Goal: Task Accomplishment & Management: Use online tool/utility

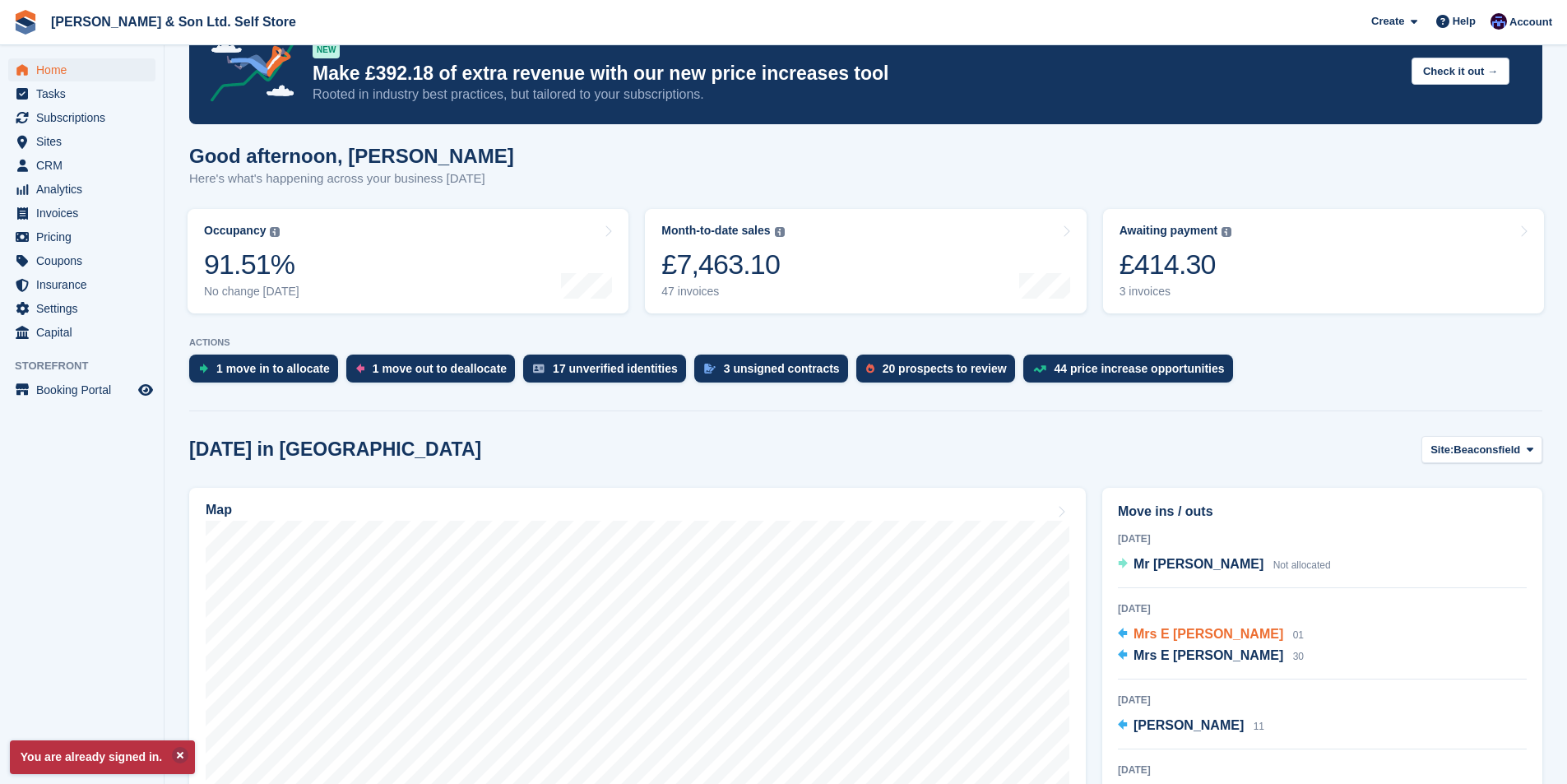
scroll to position [82, 0]
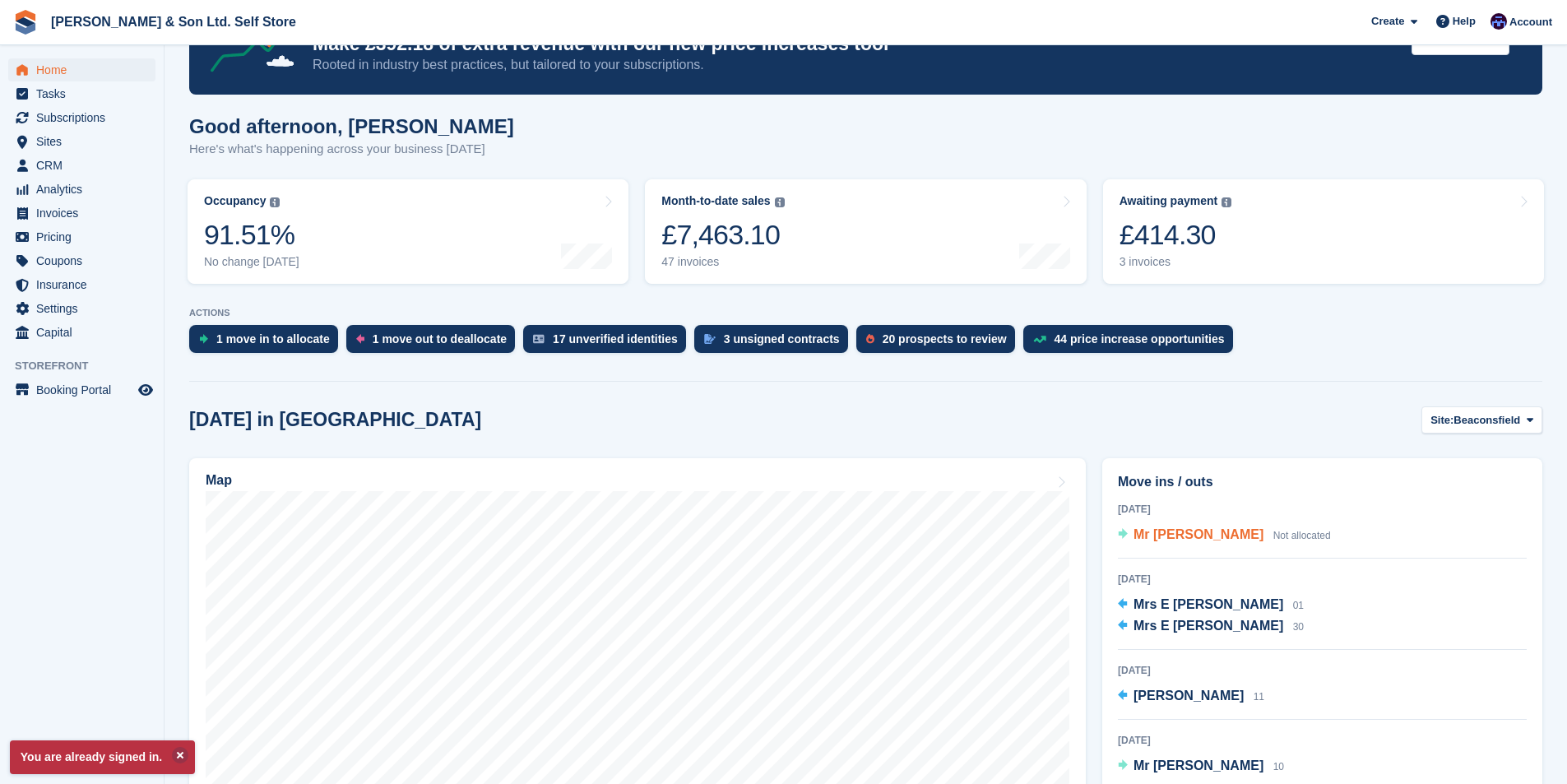
click at [1221, 528] on span "Mr [PERSON_NAME]" at bounding box center [1199, 534] width 130 height 14
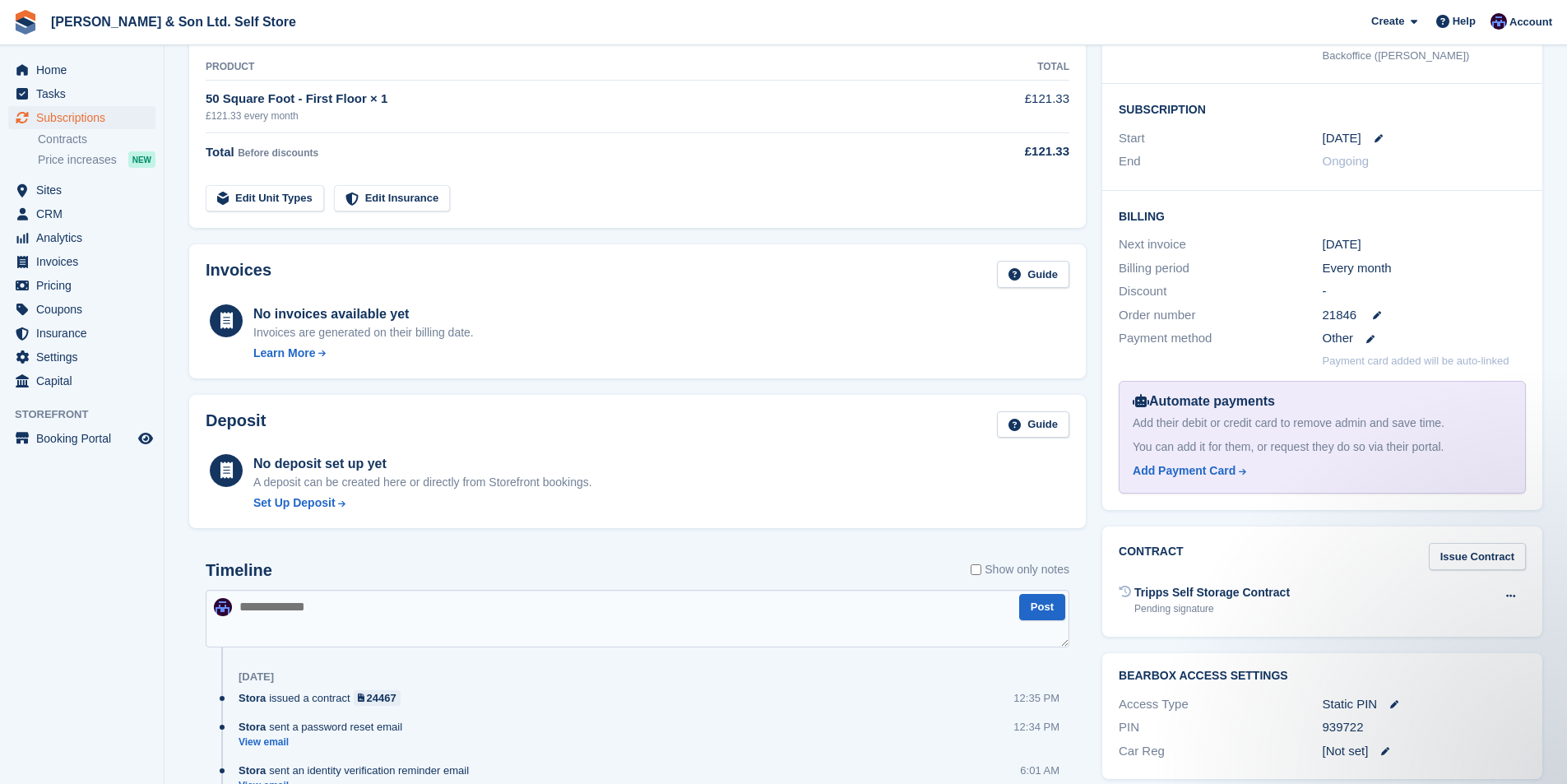
scroll to position [246, 0]
click at [1467, 555] on link "Issue Contract" at bounding box center [1478, 554] width 97 height 27
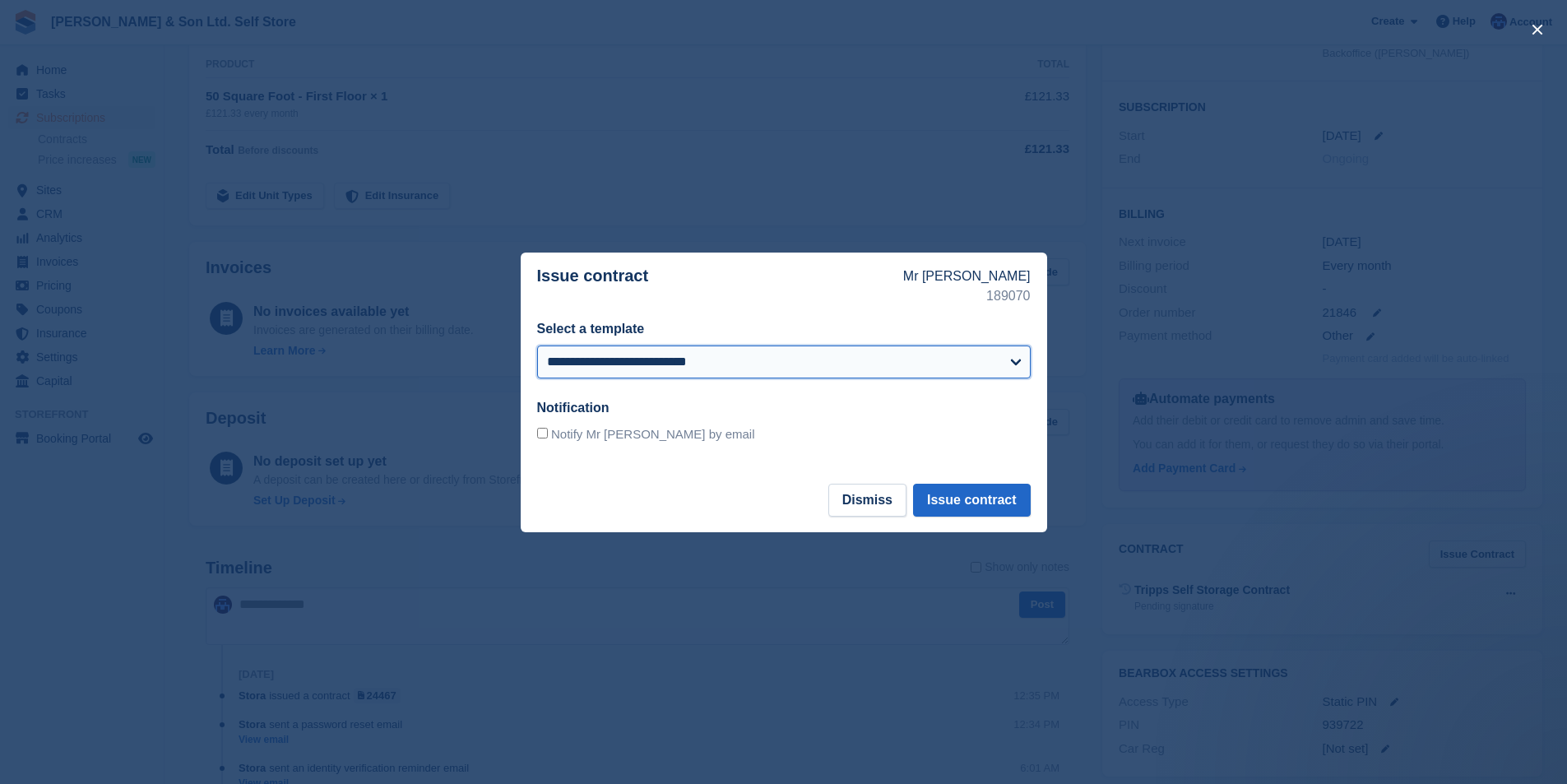
click at [747, 357] on select "**********" at bounding box center [784, 362] width 494 height 33
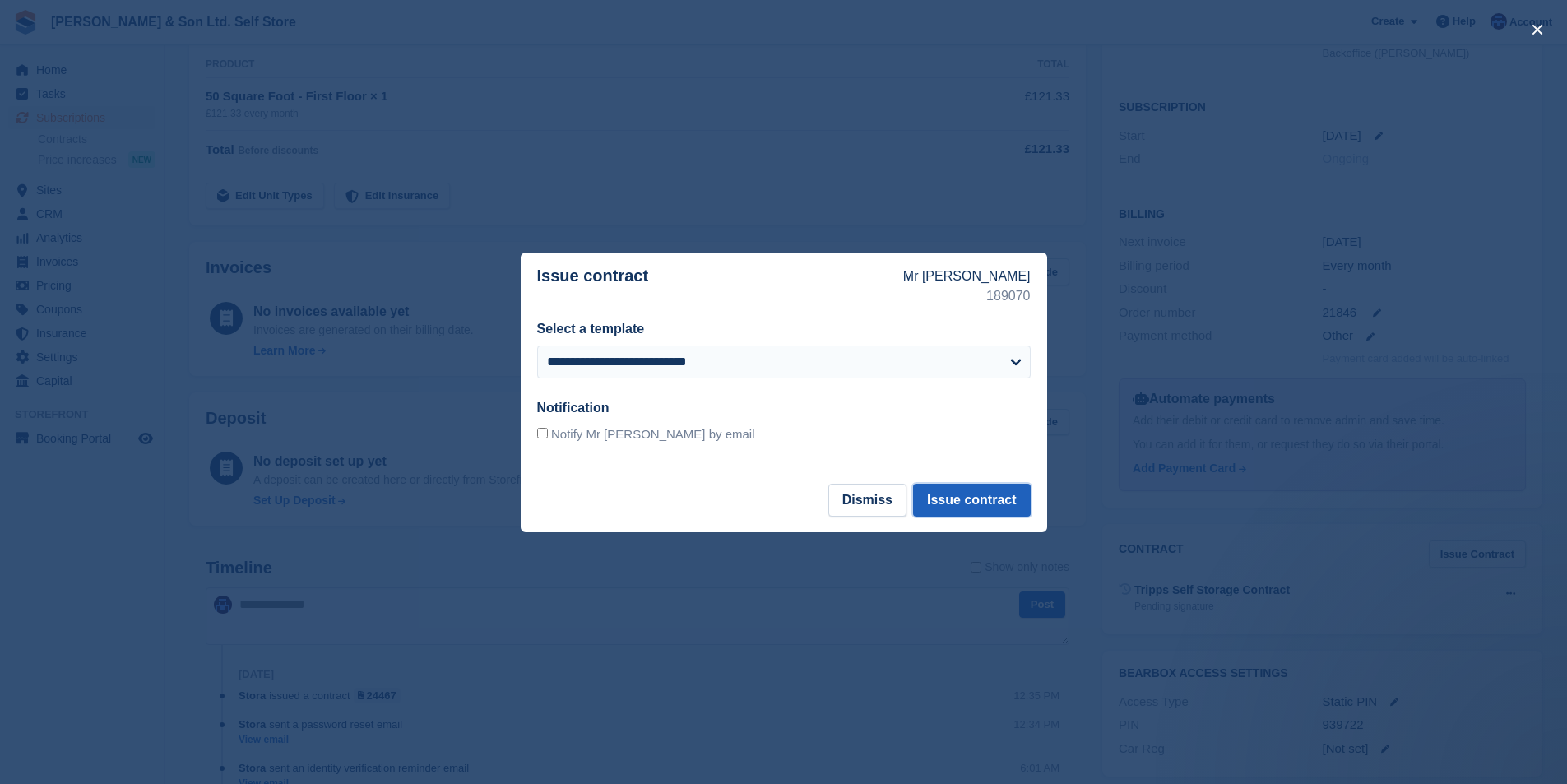
click at [973, 497] on button "Issue contract" at bounding box center [971, 499] width 117 height 33
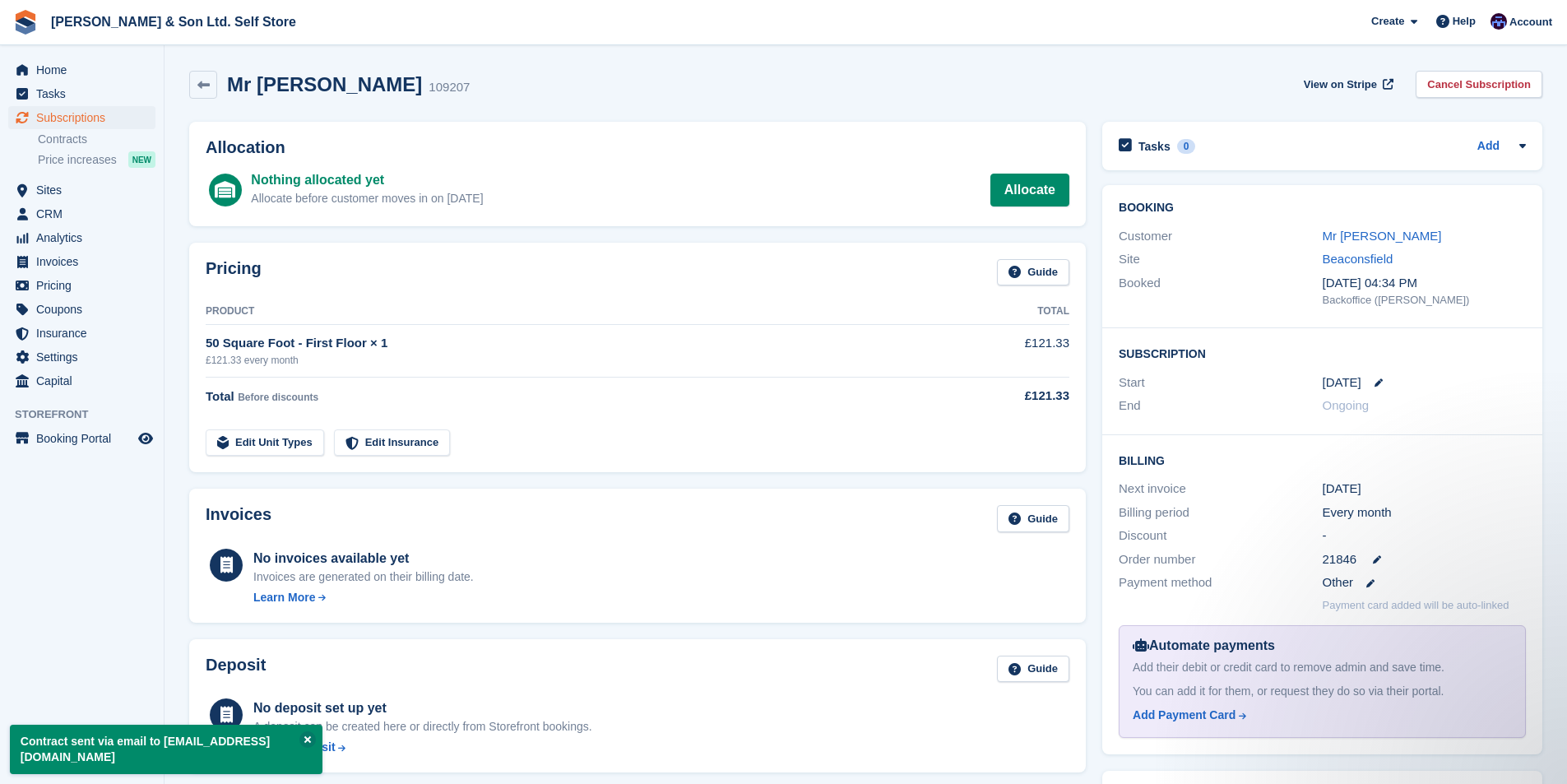
scroll to position [0, 0]
click at [1429, 232] on link "Mr [PERSON_NAME]" at bounding box center [1382, 235] width 119 height 14
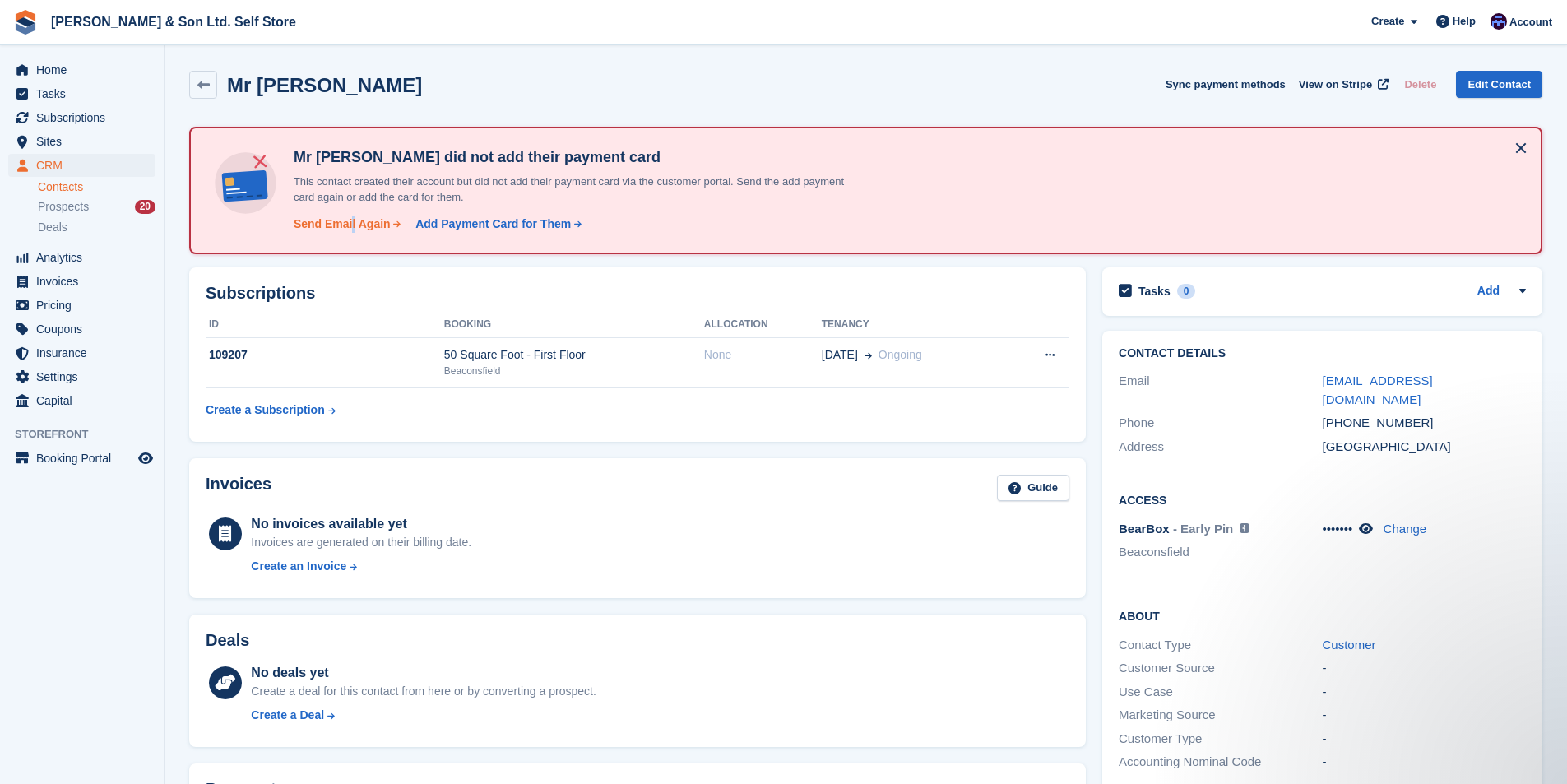
click at [350, 221] on div "Send Email Again" at bounding box center [342, 224] width 97 height 18
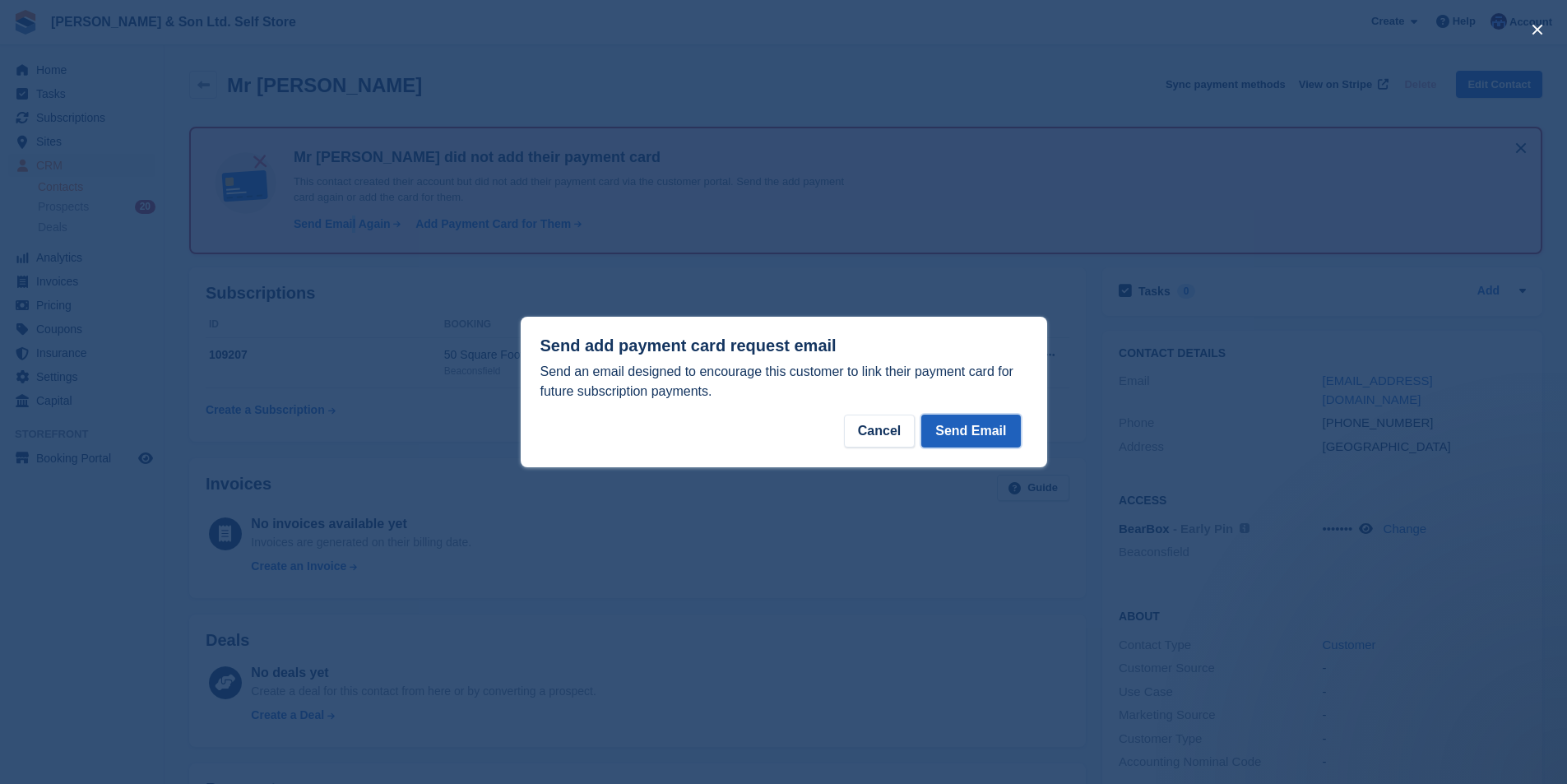
click at [991, 430] on button "Send Email" at bounding box center [971, 430] width 99 height 33
